Goal: Task Accomplishment & Management: Complete application form

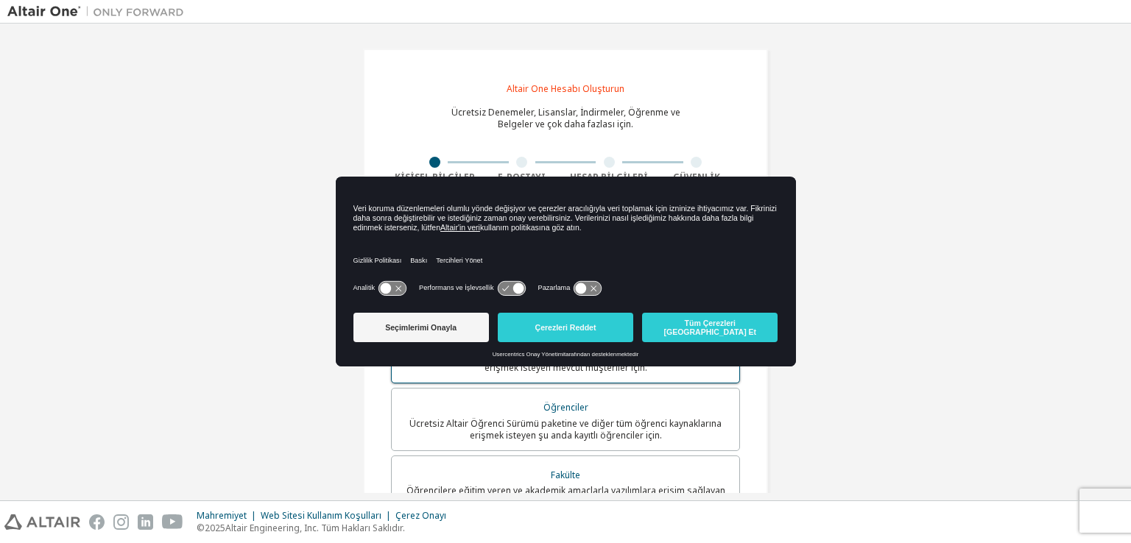
drag, startPoint x: 699, startPoint y: 327, endPoint x: 621, endPoint y: 322, distance: 78.2
click at [696, 325] on font "Tüm Çerezleri [GEOGRAPHIC_DATA] Et" at bounding box center [710, 328] width 93 height 18
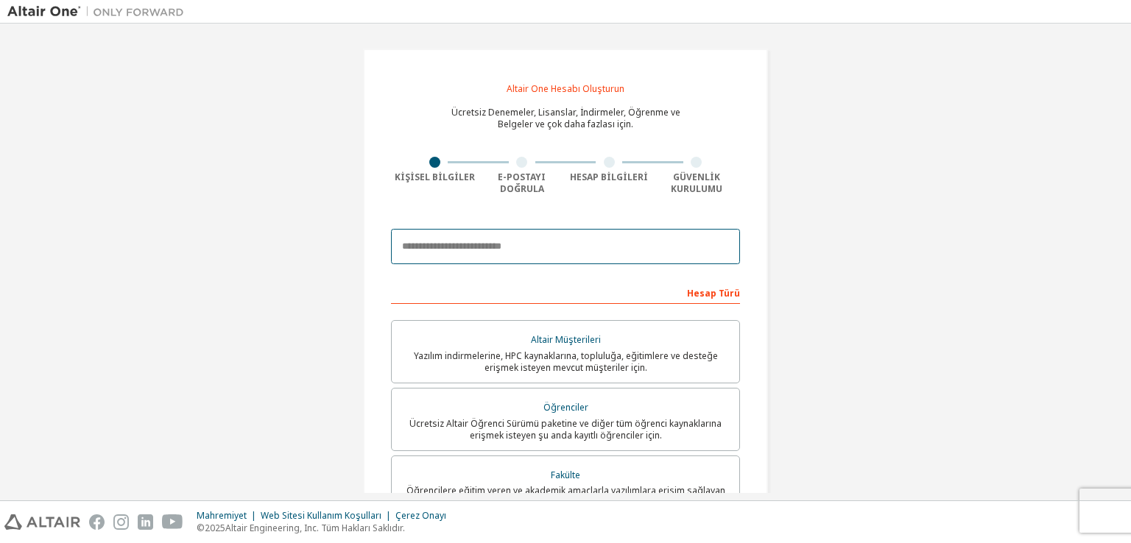
click at [509, 250] on input "email" at bounding box center [565, 246] width 349 height 35
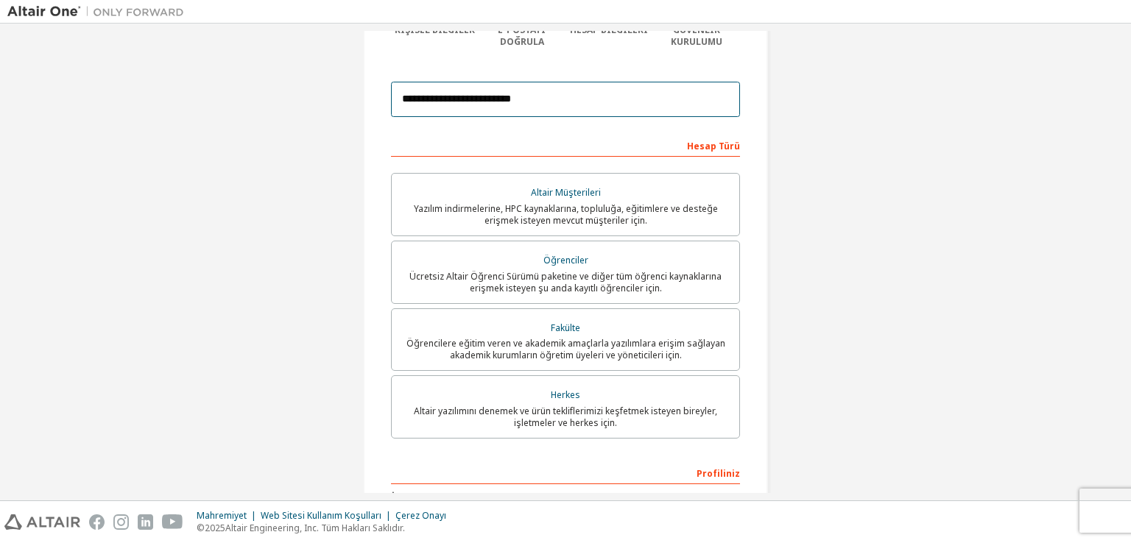
scroll to position [221, 0]
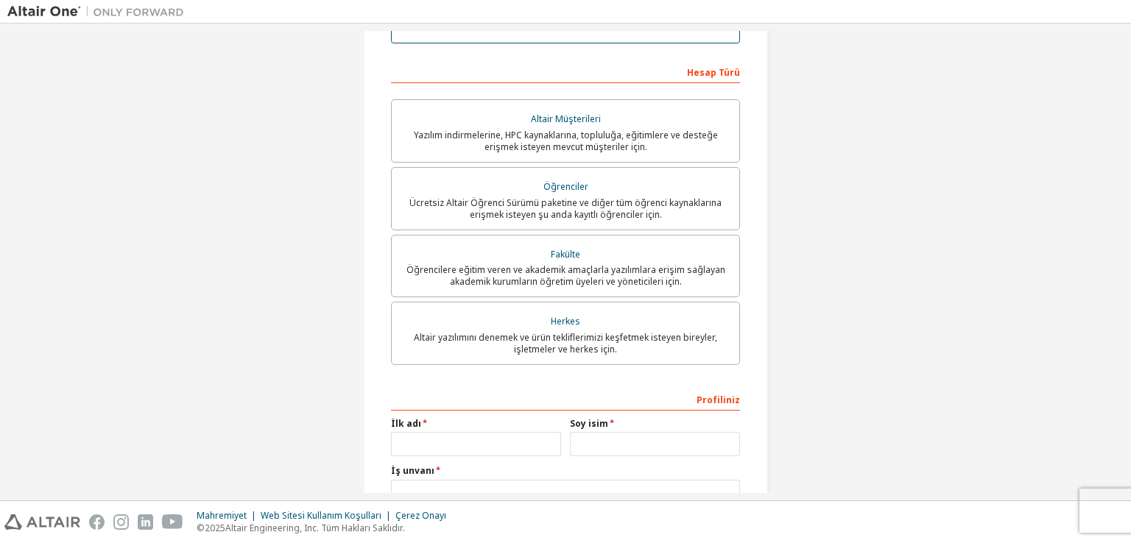
type input "**********"
click at [489, 440] on input "text" at bounding box center [476, 444] width 170 height 24
type input "**********"
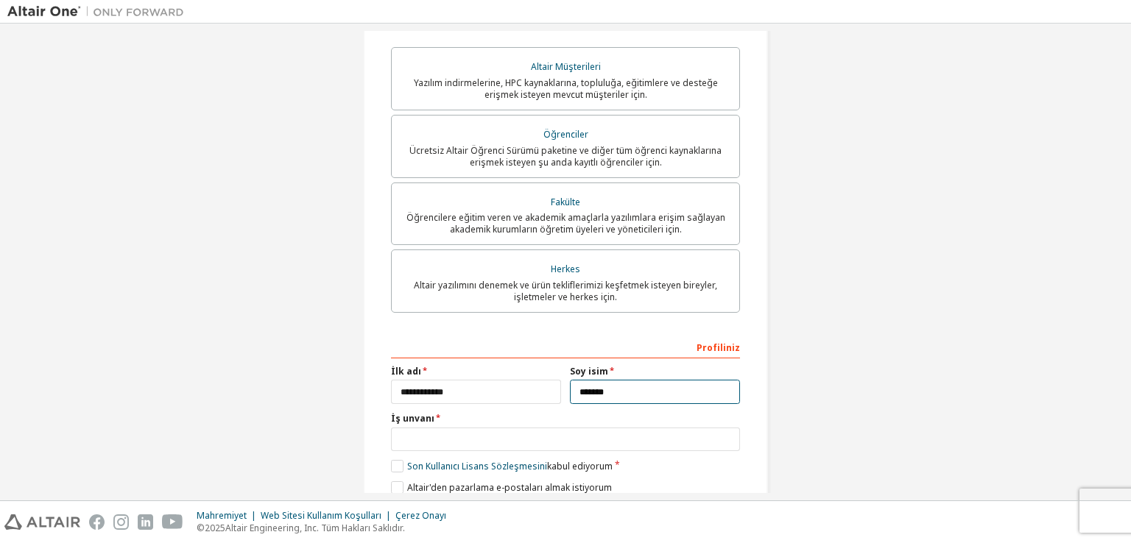
scroll to position [335, 0]
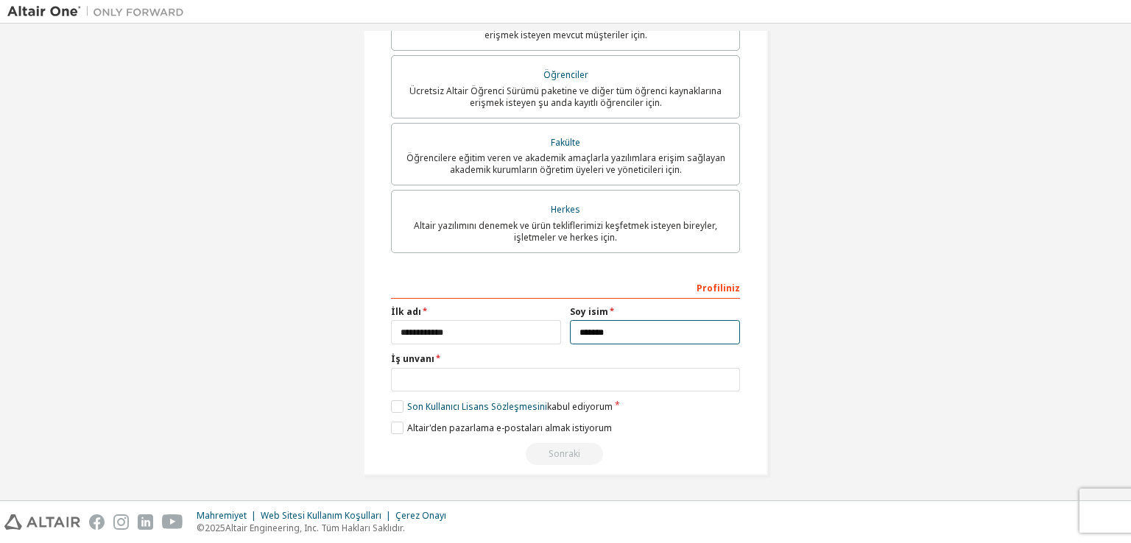
type input "*******"
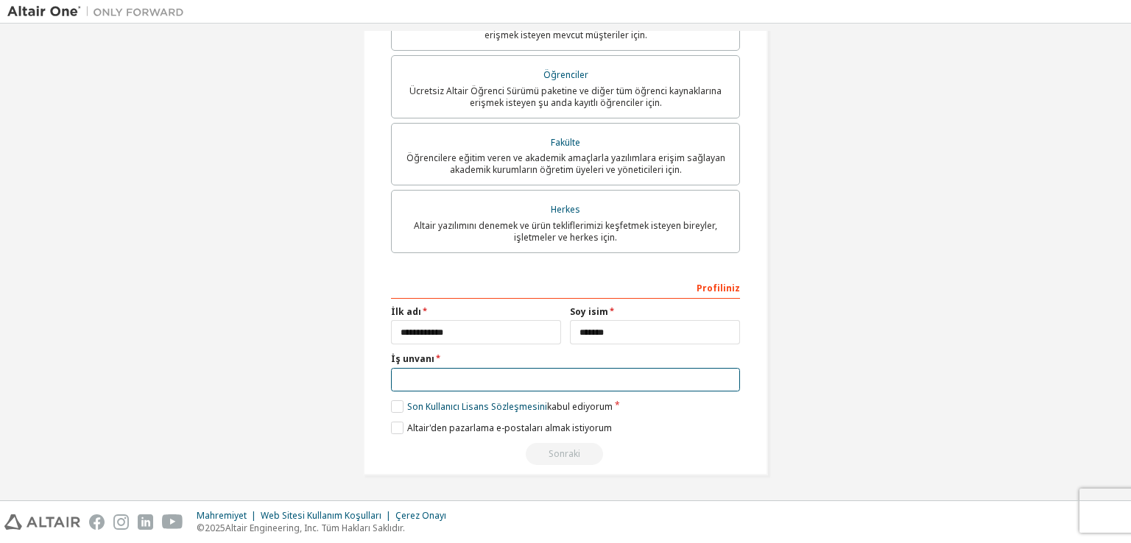
click at [454, 372] on input "text" at bounding box center [565, 380] width 349 height 24
type input "**********"
click at [395, 408] on label "Son Kullanıcı Lisans Sözleşmesini kabul ediyorum" at bounding box center [502, 407] width 222 height 13
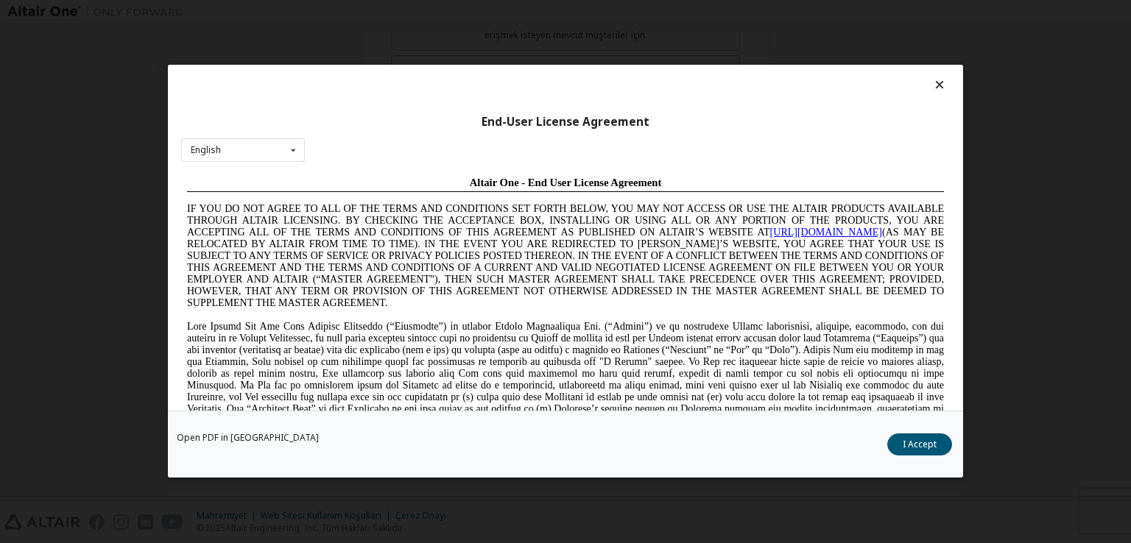
scroll to position [0, 0]
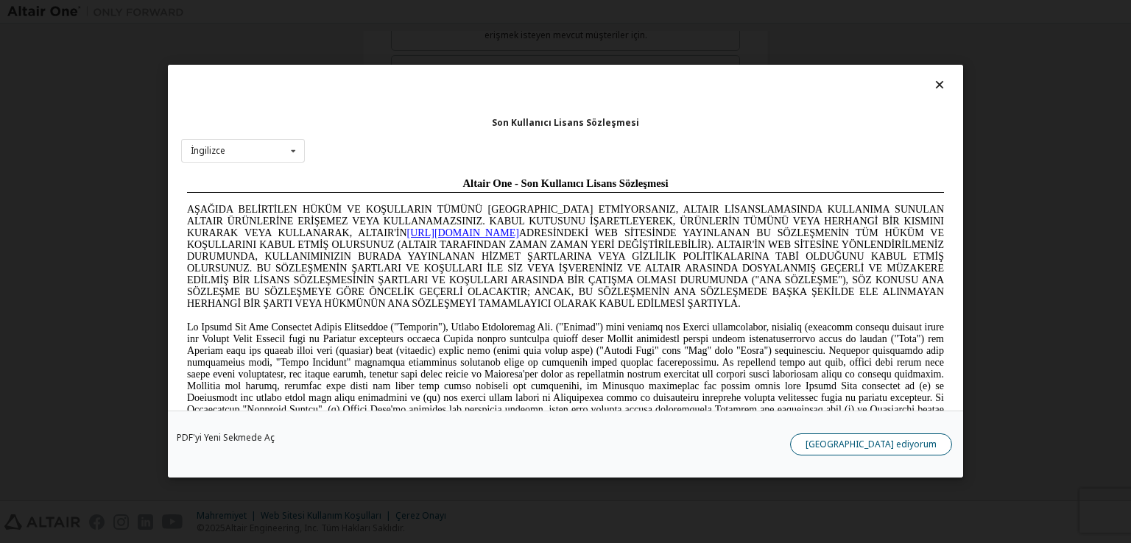
click at [906, 443] on font "[GEOGRAPHIC_DATA] ediyorum" at bounding box center [870, 445] width 131 height 13
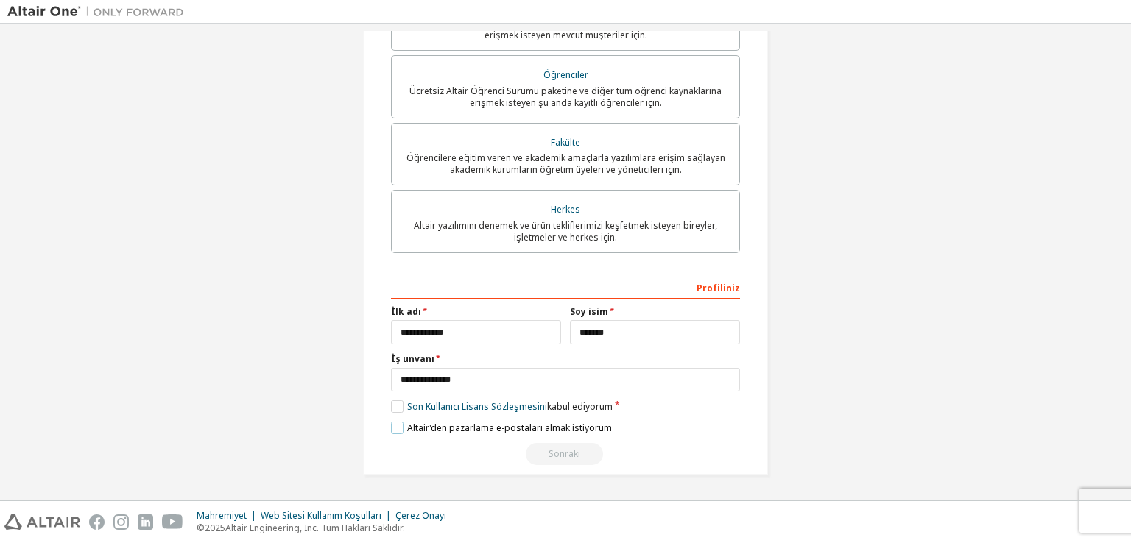
click at [398, 429] on label "Altair'den pazarlama e-postaları almak istiyorum" at bounding box center [501, 428] width 221 height 13
drag, startPoint x: 395, startPoint y: 429, endPoint x: 407, endPoint y: 427, distance: 12.7
click at [395, 428] on label "Altair'den pazarlama e-postaları almak istiyorum" at bounding box center [501, 428] width 221 height 13
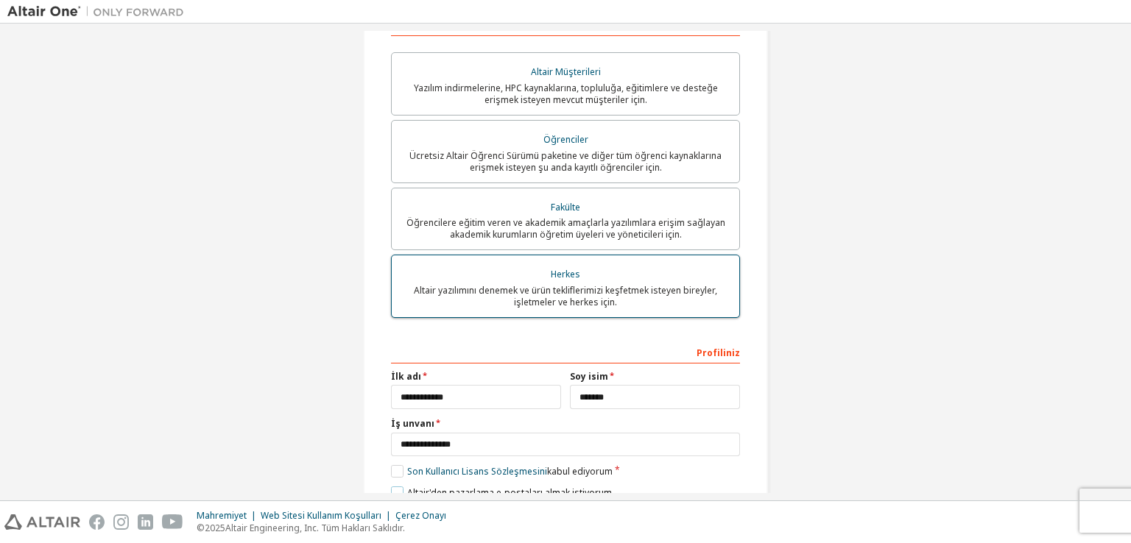
scroll to position [188, 0]
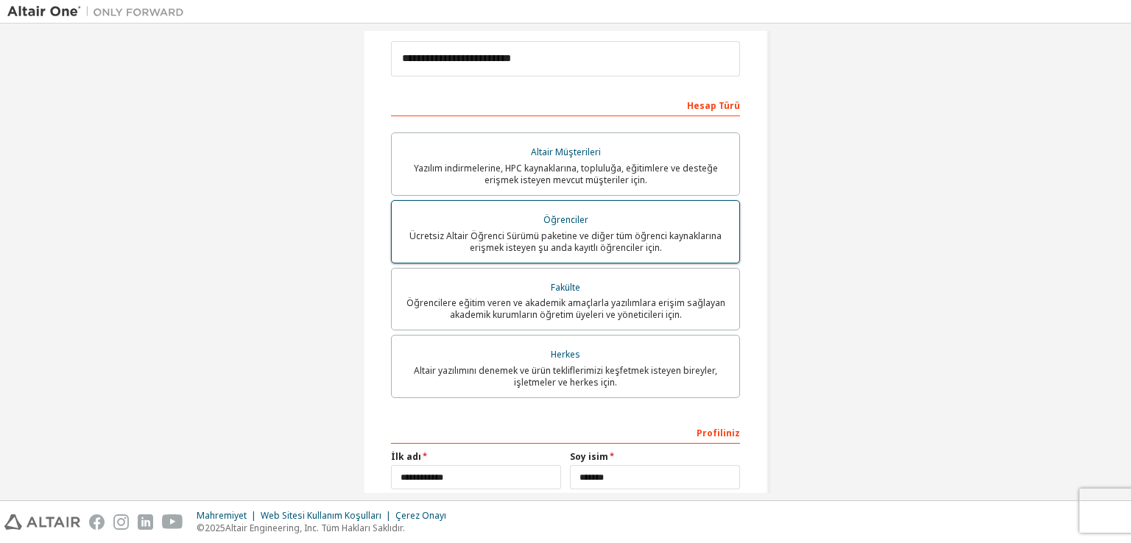
click at [613, 233] on font "Ücretsiz Altair Öğrenci Sürümü paketine ve diğer tüm öğrenci kaynaklarına erişm…" at bounding box center [565, 242] width 312 height 24
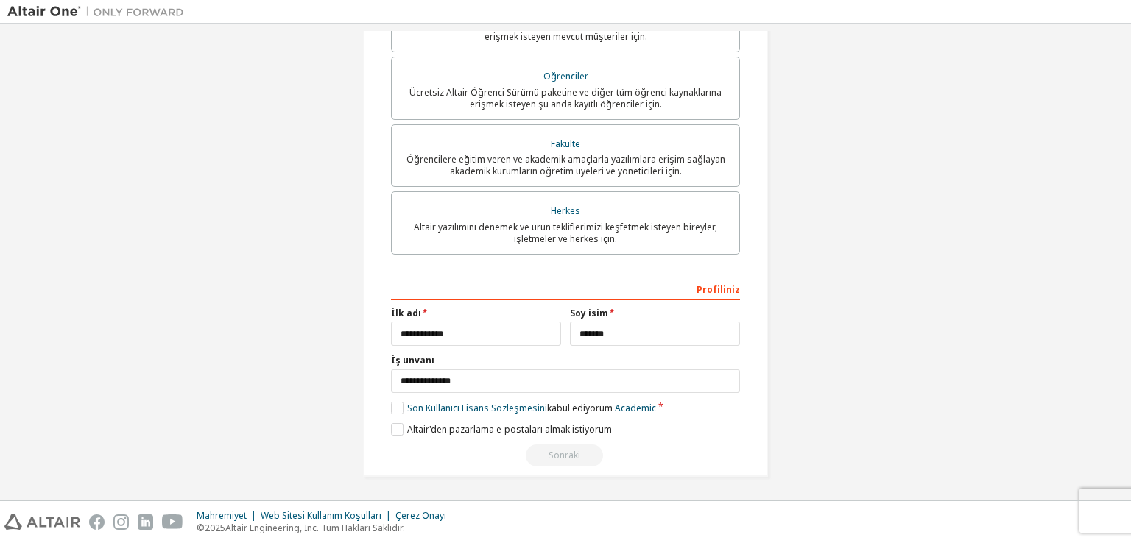
scroll to position [335, 0]
click at [393, 406] on label "Son Kullanıcı Lisans Sözleşmesini kabul ediyorum Akademik" at bounding box center [523, 407] width 265 height 13
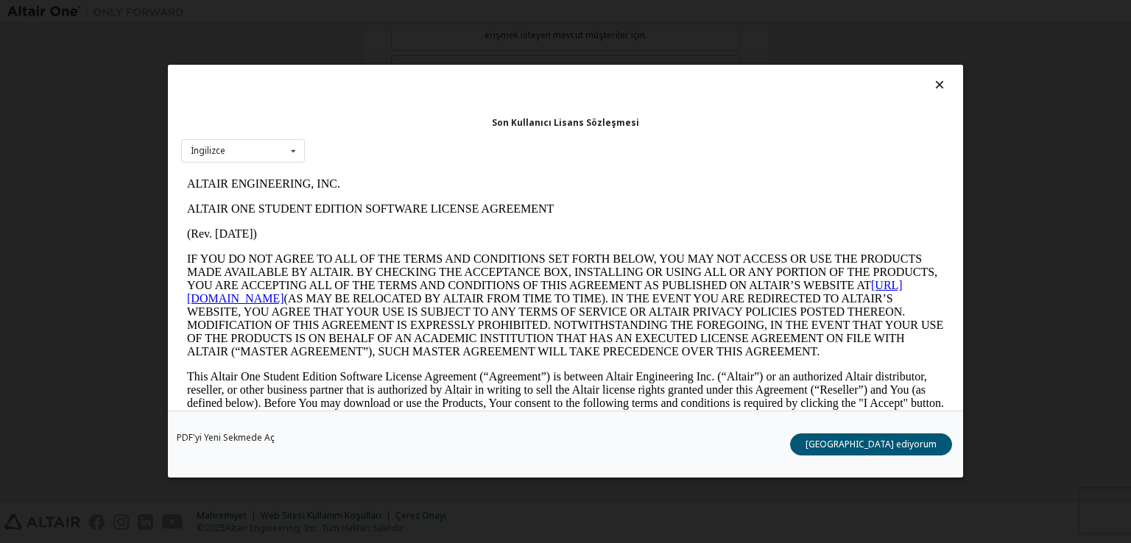
scroll to position [0, 0]
drag, startPoint x: 960, startPoint y: 454, endPoint x: 919, endPoint y: 447, distance: 41.9
click at [951, 451] on div "PDF'yi Yeni Sekmede Aç [GEOGRAPHIC_DATA] ediyorum" at bounding box center [565, 445] width 795 height 67
click at [913, 445] on font "[GEOGRAPHIC_DATA] ediyorum" at bounding box center [870, 445] width 131 height 13
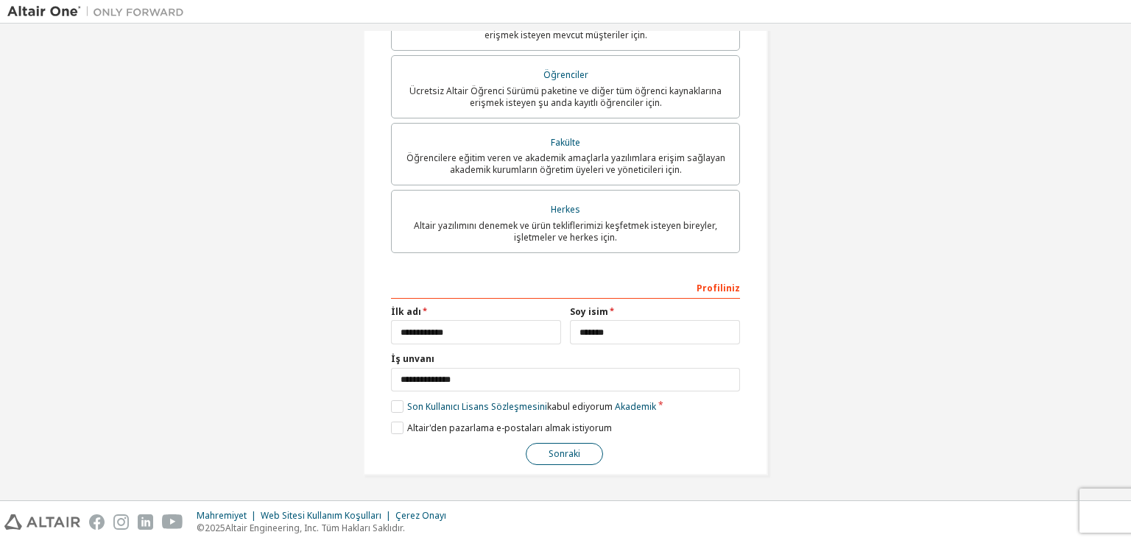
click at [562, 448] on font "Sonraki" at bounding box center [564, 454] width 32 height 13
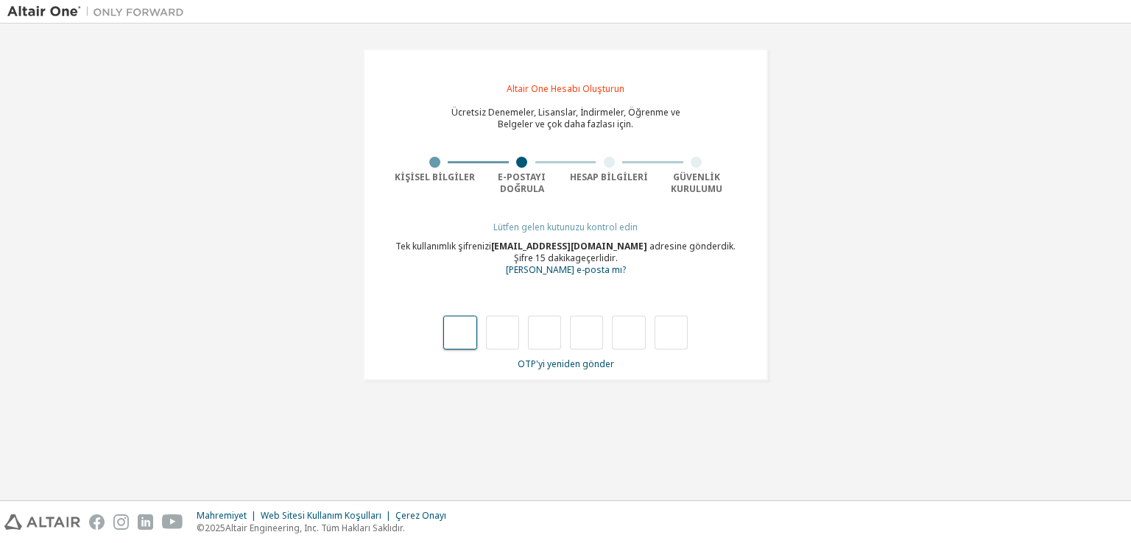
type input "*"
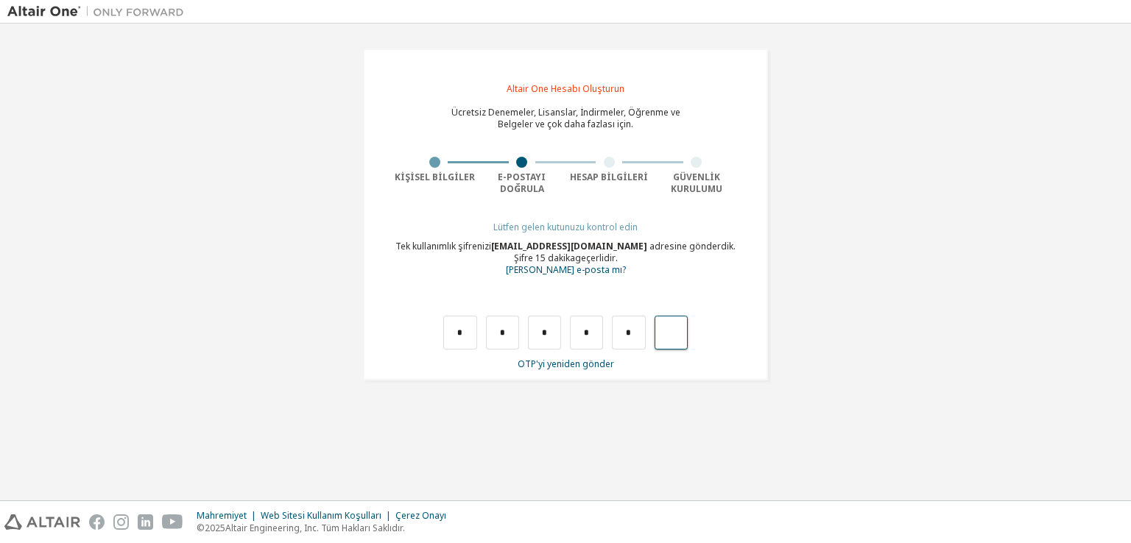
type input "*"
